Goal: Information Seeking & Learning: Learn about a topic

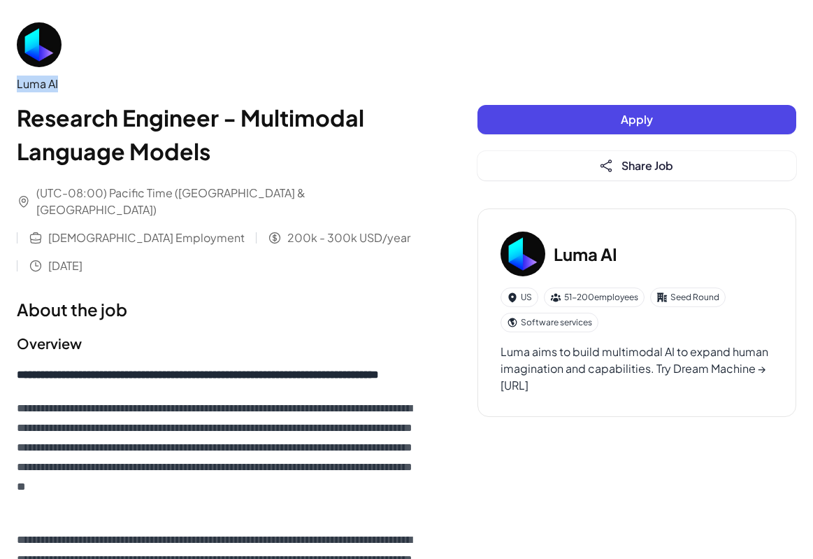
drag, startPoint x: 61, startPoint y: 80, endPoint x: -6, endPoint y: 73, distance: 67.5
copy div "Luma AI"
